Goal: Task Accomplishment & Management: Use online tool/utility

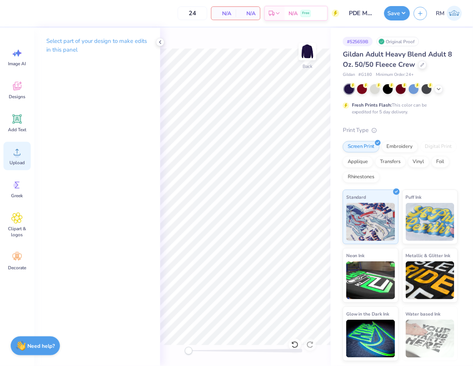
click at [20, 160] on span "Upload" at bounding box center [16, 163] width 15 height 6
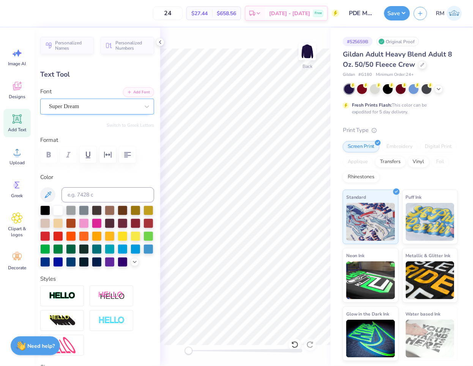
click at [63, 102] on div "Super Dream" at bounding box center [94, 107] width 92 height 12
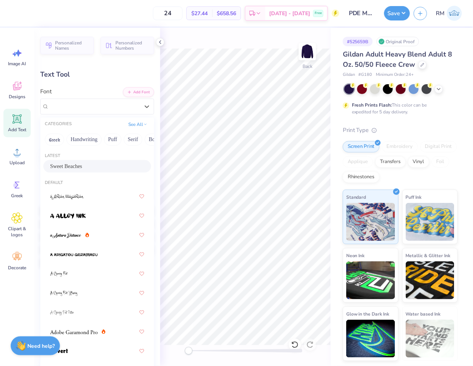
click at [82, 164] on span "Sweet Beaches" at bounding box center [66, 166] width 32 height 8
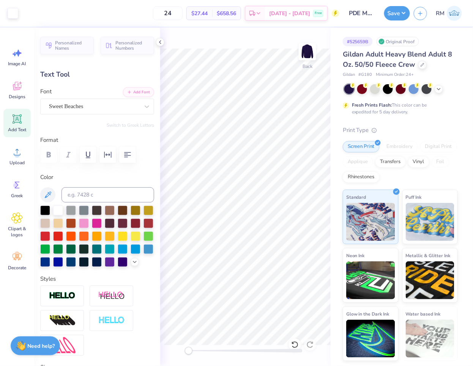
type input "12.23"
type input "1.91"
type input "17.72"
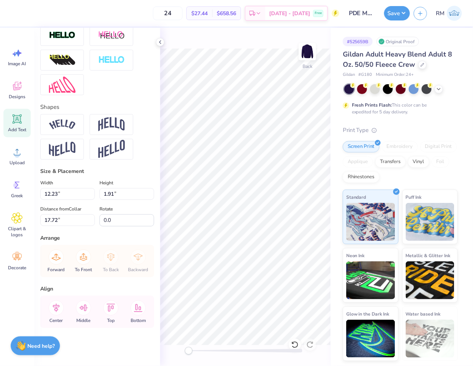
scroll to position [273, 0]
click at [58, 309] on icon at bounding box center [56, 308] width 15 height 15
click at [58, 312] on icon at bounding box center [56, 308] width 15 height 15
type input "3.62"
type input "0.65"
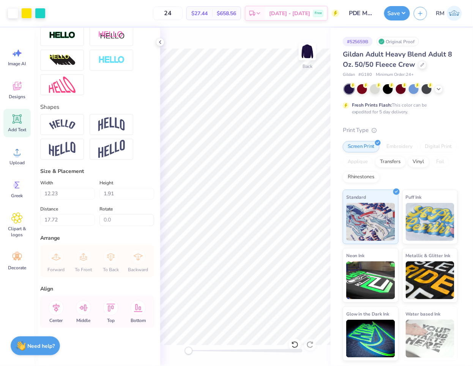
type input "19.85"
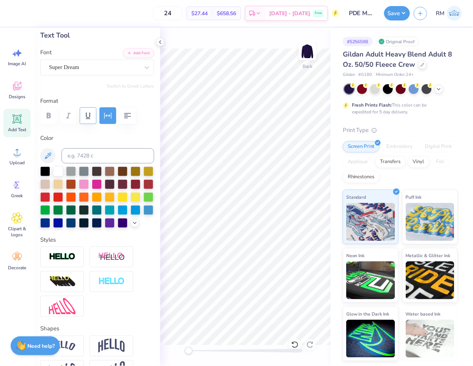
scroll to position [20, 0]
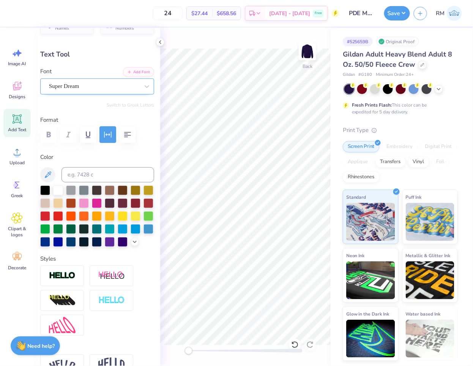
click at [101, 88] on div "Super Dream" at bounding box center [94, 86] width 92 height 12
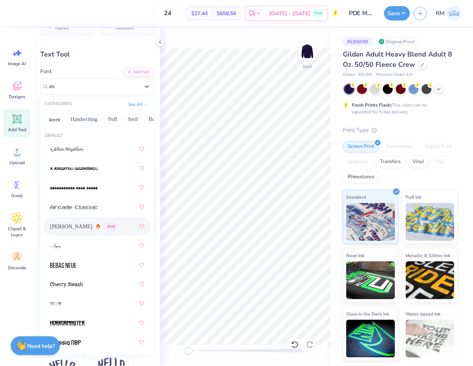
click at [80, 226] on div "Asimov Greek" at bounding box center [84, 227] width 68 height 8
type input "as"
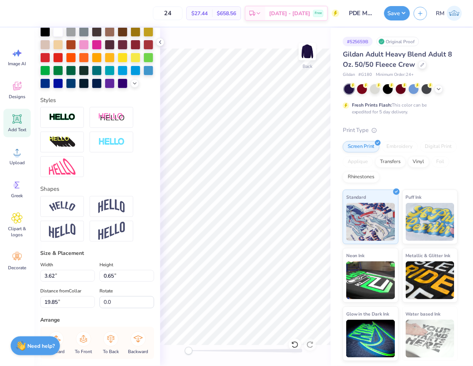
scroll to position [273, 0]
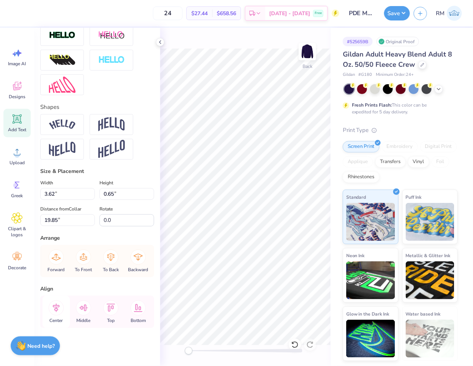
click at [54, 313] on icon at bounding box center [56, 308] width 15 height 15
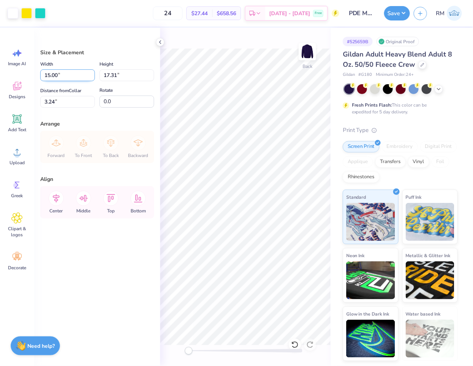
click at [66, 73] on input "15.00" at bounding box center [67, 75] width 55 height 12
click at [62, 105] on input "3.24" at bounding box center [67, 102] width 55 height 12
type input "12.00"
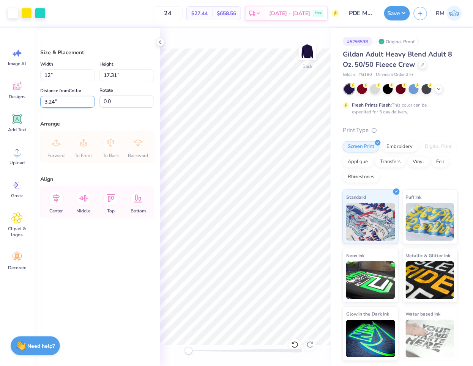
type input "13.85"
click at [62, 105] on input "4.97" at bounding box center [67, 102] width 55 height 12
type input "3.00"
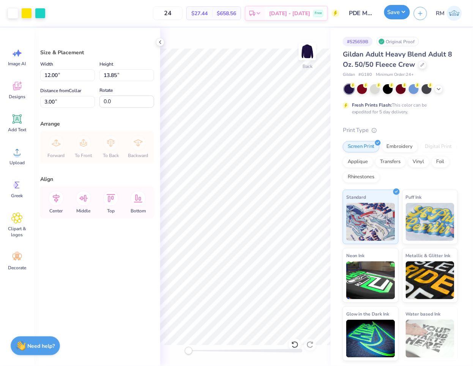
click at [393, 16] on button "Save" at bounding box center [397, 12] width 26 height 14
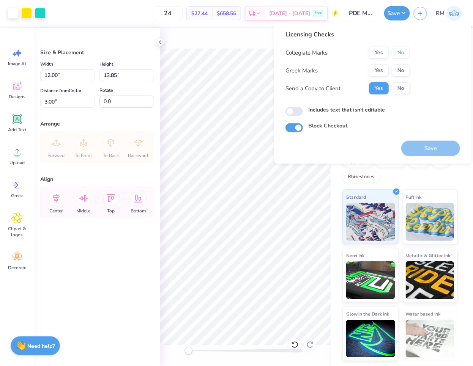
drag, startPoint x: 399, startPoint y: 50, endPoint x: 391, endPoint y: 63, distance: 14.6
click at [399, 50] on button "No" at bounding box center [401, 53] width 18 height 12
drag, startPoint x: 391, startPoint y: 63, endPoint x: 378, endPoint y: 78, distance: 20.2
click at [378, 70] on button "Yes" at bounding box center [379, 71] width 20 height 12
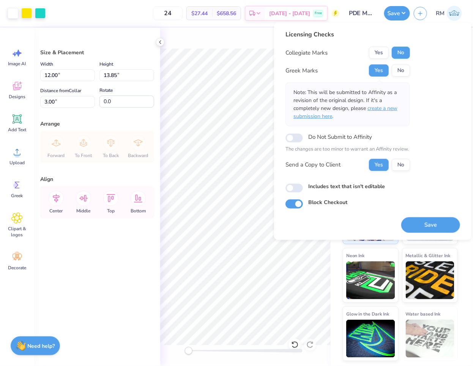
click at [384, 107] on span "create a new submission here" at bounding box center [345, 112] width 104 height 15
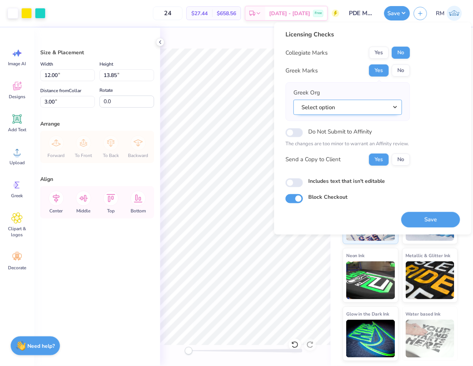
click at [393, 108] on button "Select option" at bounding box center [347, 107] width 109 height 16
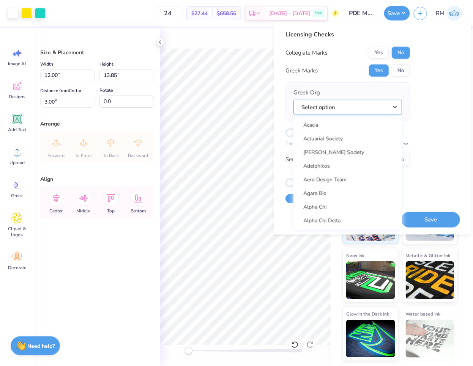
click at [365, 108] on button "Select option" at bounding box center [347, 107] width 109 height 16
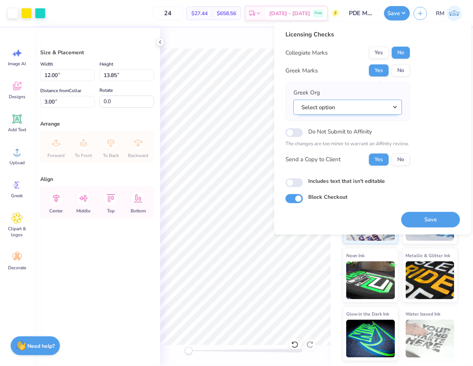
click at [399, 107] on button "Select option" at bounding box center [347, 107] width 109 height 16
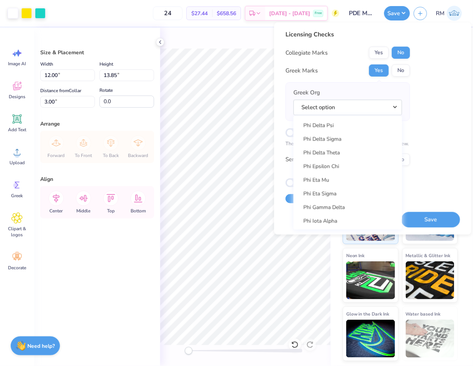
scroll to position [3922, 0]
click at [343, 119] on link "Phi Delta Epsilon" at bounding box center [348, 125] width 103 height 13
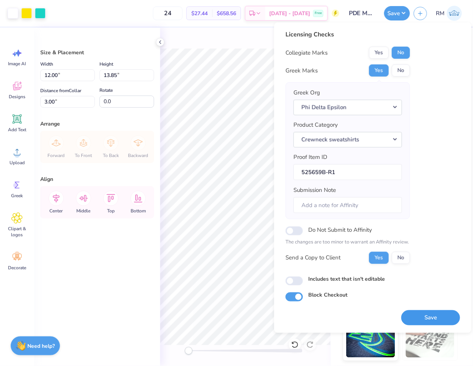
click at [416, 317] on button "Save" at bounding box center [430, 318] width 59 height 16
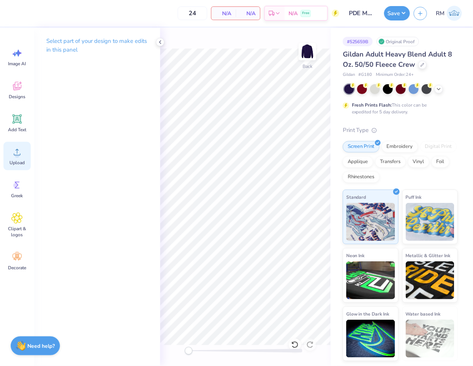
click at [22, 143] on div "Upload" at bounding box center [16, 156] width 27 height 28
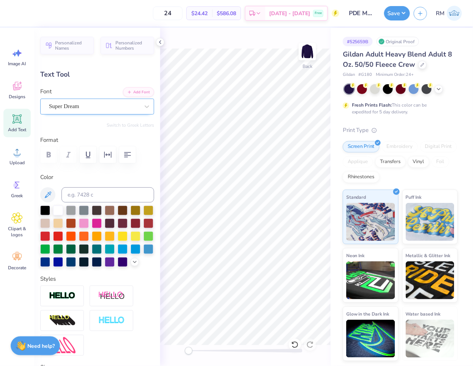
click at [96, 105] on div "Super Dream" at bounding box center [94, 107] width 92 height 12
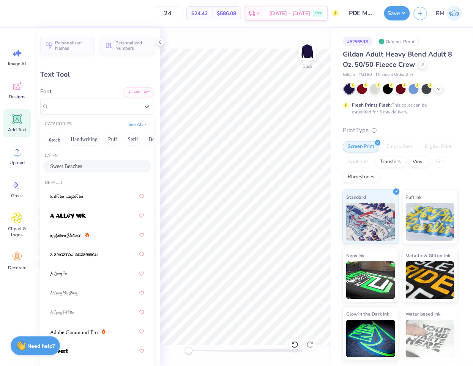
click at [82, 164] on span "Sweet Beaches" at bounding box center [66, 166] width 32 height 8
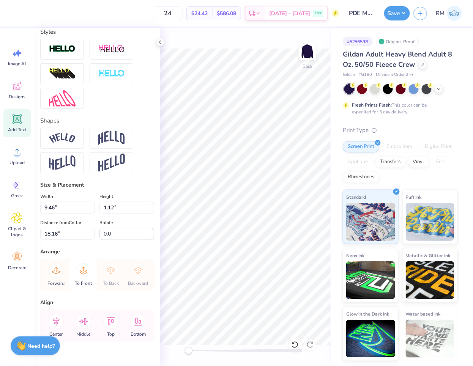
scroll to position [253, 0]
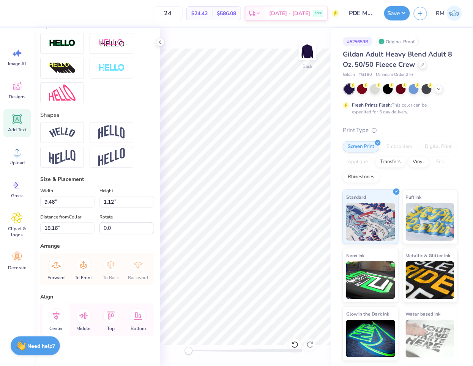
click at [56, 324] on icon at bounding box center [56, 316] width 15 height 15
type input "3.62"
type input "0.65"
type input "19.85"
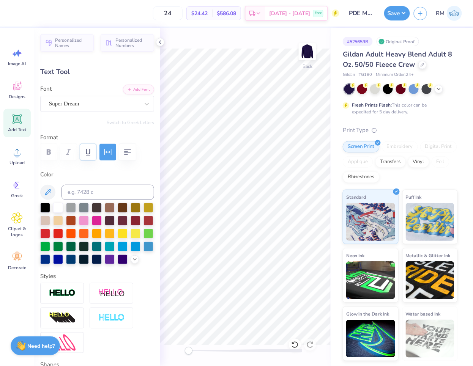
scroll to position [0, 0]
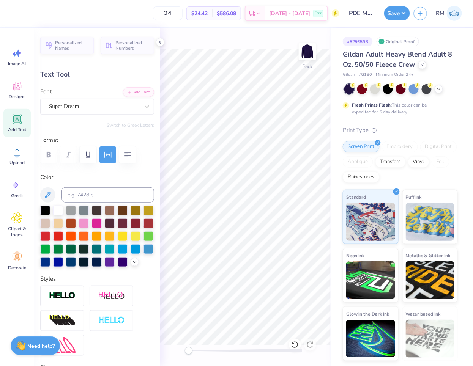
click at [90, 95] on div "Font Super Dream" at bounding box center [97, 100] width 114 height 27
click at [93, 105] on div "Super Dream" at bounding box center [94, 107] width 92 height 12
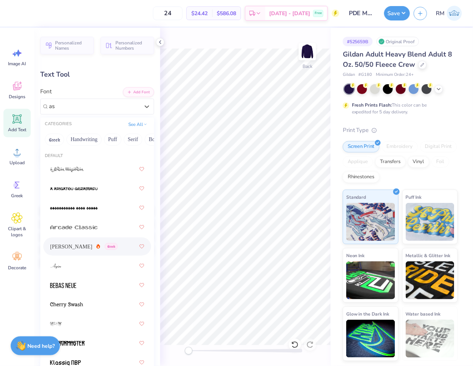
click at [80, 244] on div "Asimov Greek" at bounding box center [84, 247] width 68 height 8
type input "as"
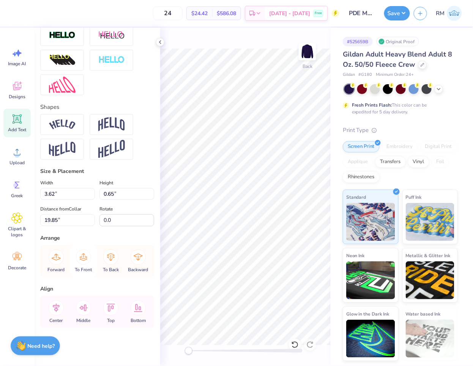
scroll to position [273, 0]
click at [54, 309] on icon at bounding box center [56, 308] width 15 height 15
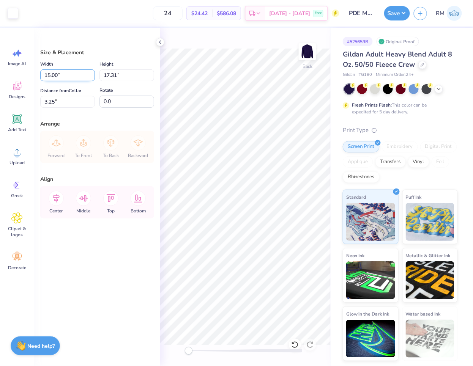
click at [63, 77] on input "15.00" at bounding box center [67, 75] width 55 height 12
click at [59, 103] on input "3.25" at bounding box center [67, 102] width 55 height 12
type input "12.00"
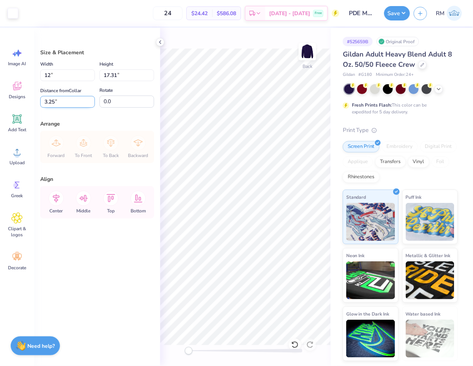
type input "13.85"
click at [59, 103] on input "4.98" at bounding box center [67, 102] width 55 height 12
type input "3.00"
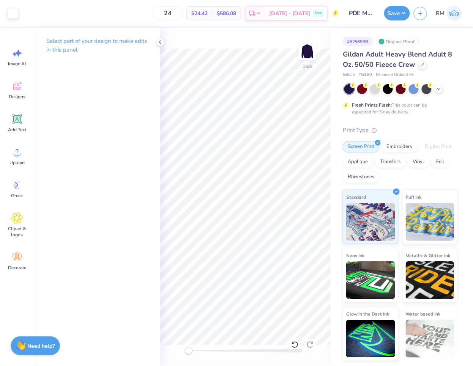
click at [181, 42] on div "Back" at bounding box center [245, 197] width 170 height 339
click at [399, 14] on button "Save" at bounding box center [397, 12] width 26 height 14
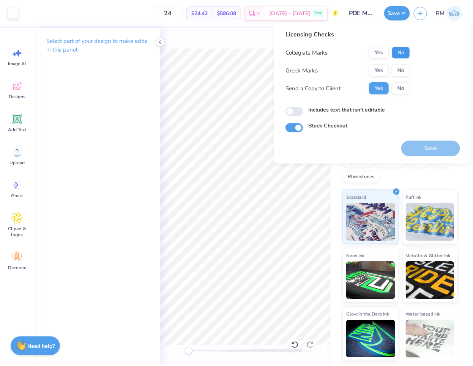
click at [398, 56] on button "No" at bounding box center [401, 53] width 18 height 12
click at [383, 73] on button "Yes" at bounding box center [379, 71] width 20 height 12
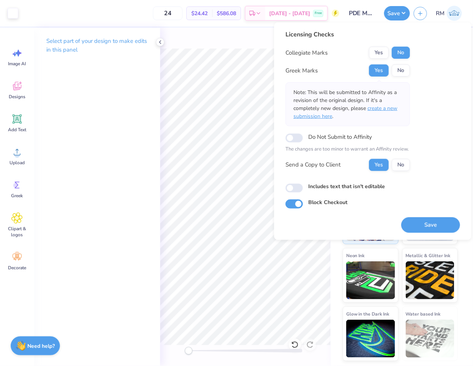
click at [385, 109] on span "create a new submission here" at bounding box center [345, 112] width 104 height 15
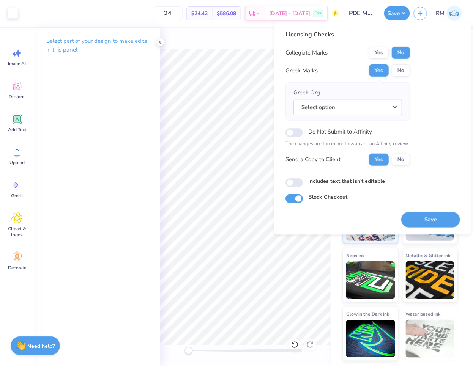
click at [385, 109] on button "Select option" at bounding box center [347, 107] width 109 height 16
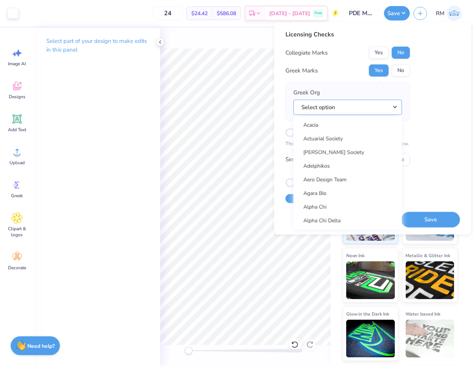
click at [359, 112] on button "Select option" at bounding box center [347, 107] width 109 height 16
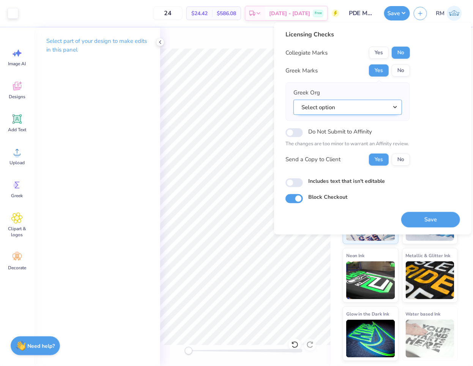
click at [358, 109] on button "Select option" at bounding box center [347, 107] width 109 height 16
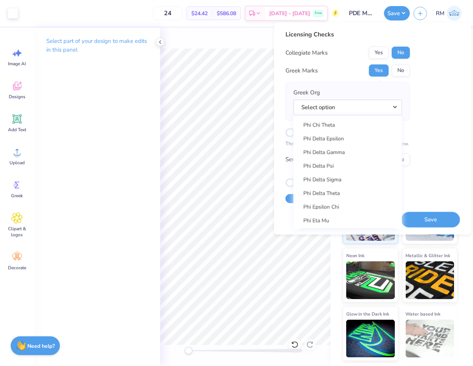
scroll to position [3907, 0]
click at [352, 137] on link "Phi Delta Epsilon" at bounding box center [348, 140] width 103 height 13
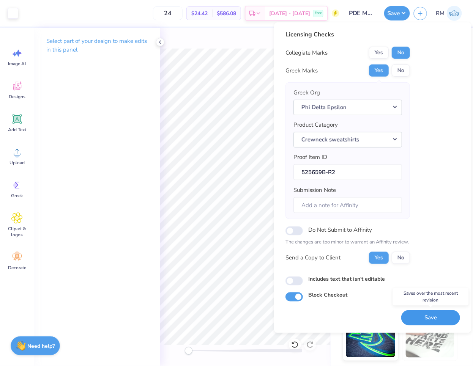
click at [426, 319] on button "Save" at bounding box center [430, 318] width 59 height 16
